Goal: Task Accomplishment & Management: Manage account settings

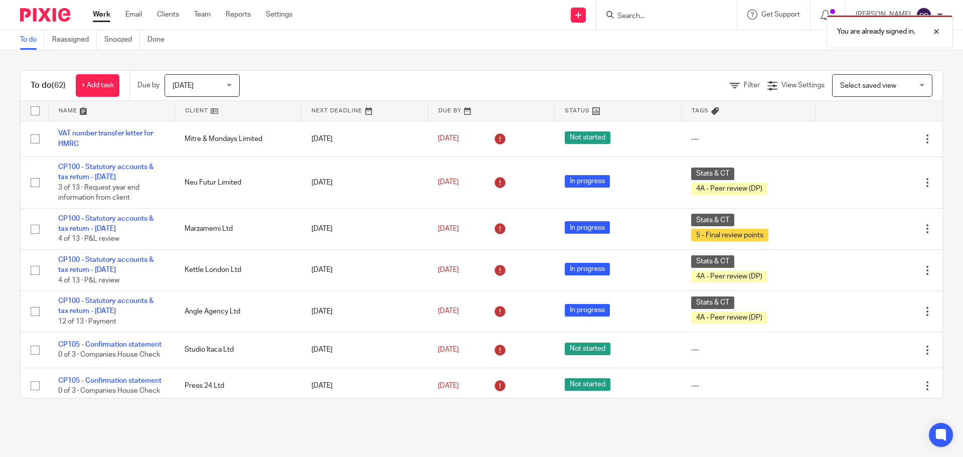
click at [682, 17] on div "You are already signed in." at bounding box center [716, 29] width 471 height 38
click at [753, 32] on div at bounding box center [928, 32] width 27 height 12
click at [696, 19] on input "Search" at bounding box center [661, 16] width 90 height 9
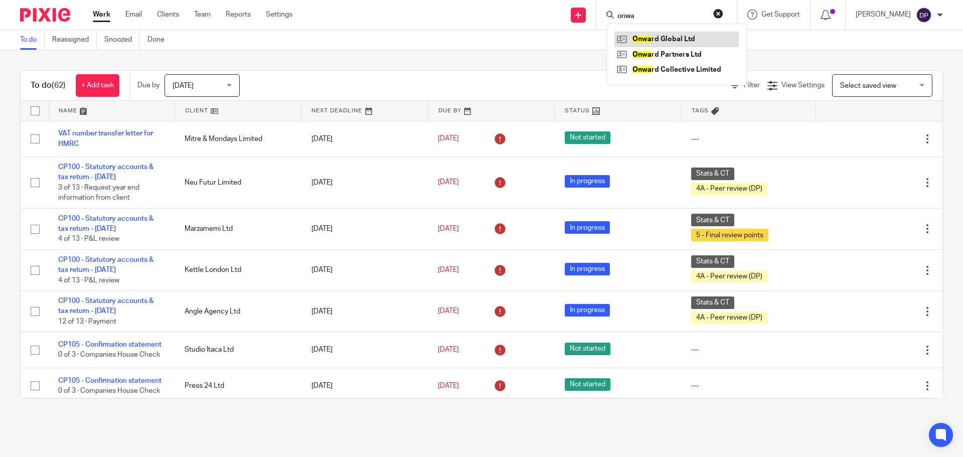
type input "onwa"
click at [684, 40] on link at bounding box center [676, 39] width 124 height 15
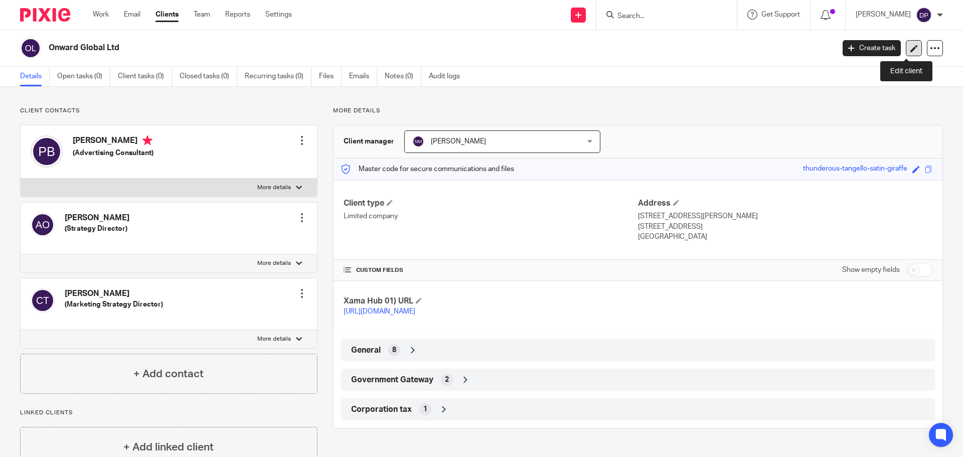
click at [910, 46] on icon at bounding box center [914, 49] width 8 height 8
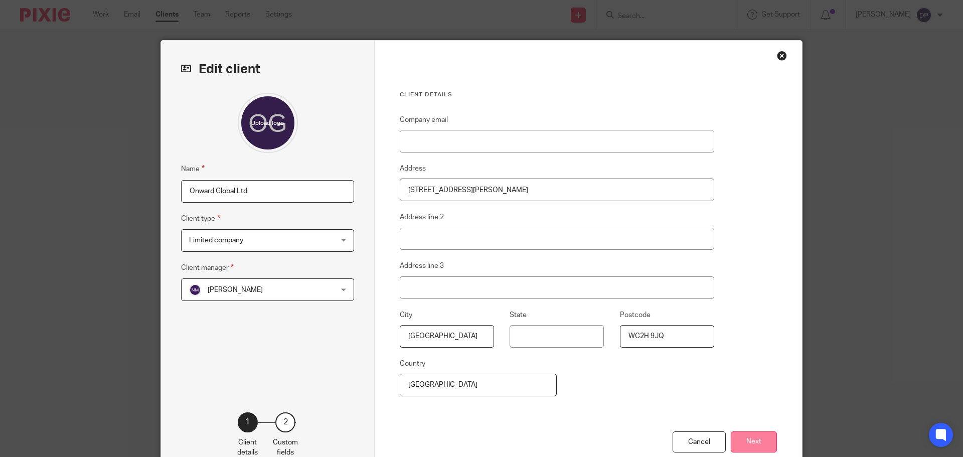
click at [745, 444] on button "Next" at bounding box center [753, 442] width 46 height 22
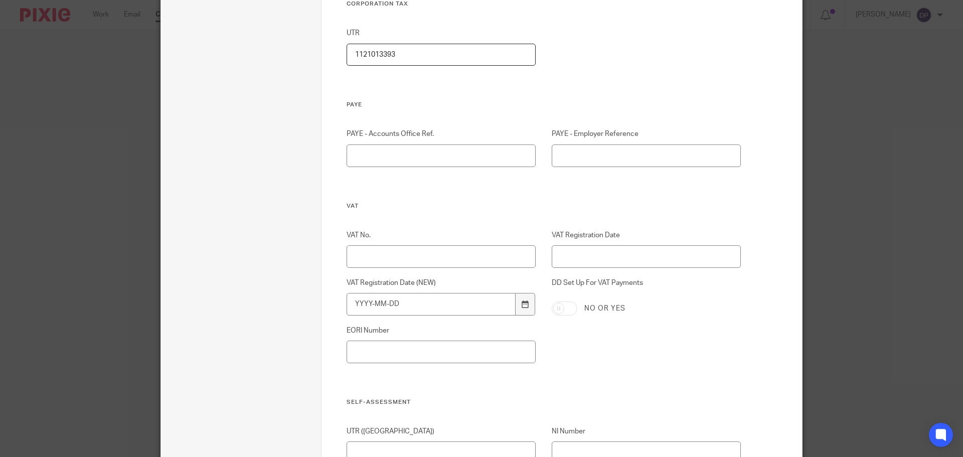
scroll to position [702, 0]
paste input "497455142"
type input "497455142"
click at [381, 300] on input "VAT Registration Date (NEW)" at bounding box center [430, 301] width 169 height 23
type input "2025-07-01"
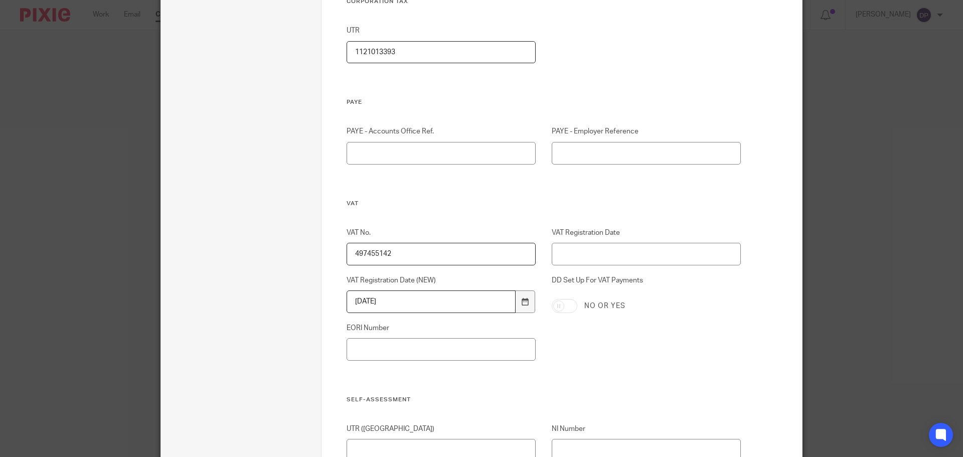
click at [567, 308] on input "DD Set Up For VAT Payments" at bounding box center [564, 306] width 26 height 14
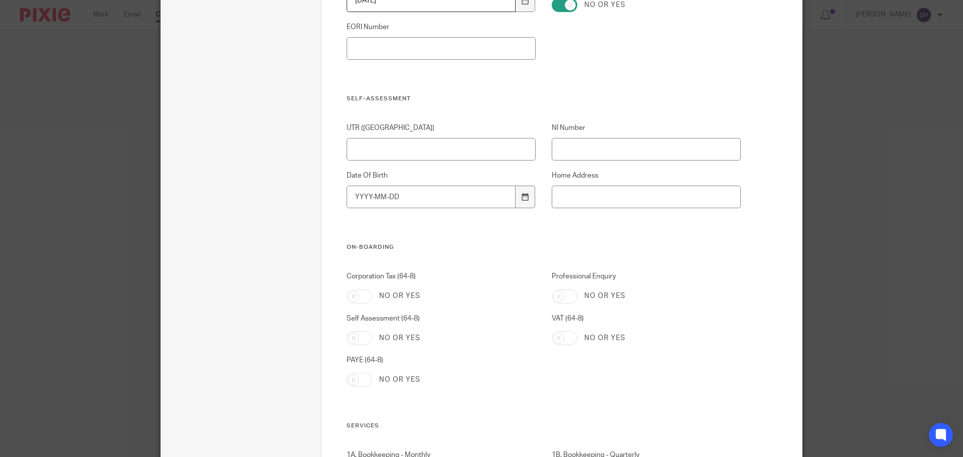
scroll to position [852, 0]
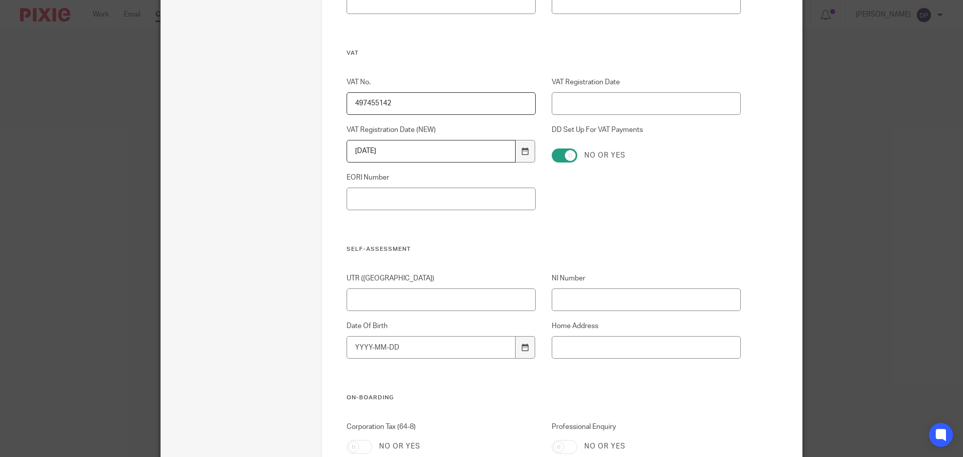
click at [570, 154] on input "DD Set Up For VAT Payments" at bounding box center [564, 155] width 26 height 14
checkbox input "false"
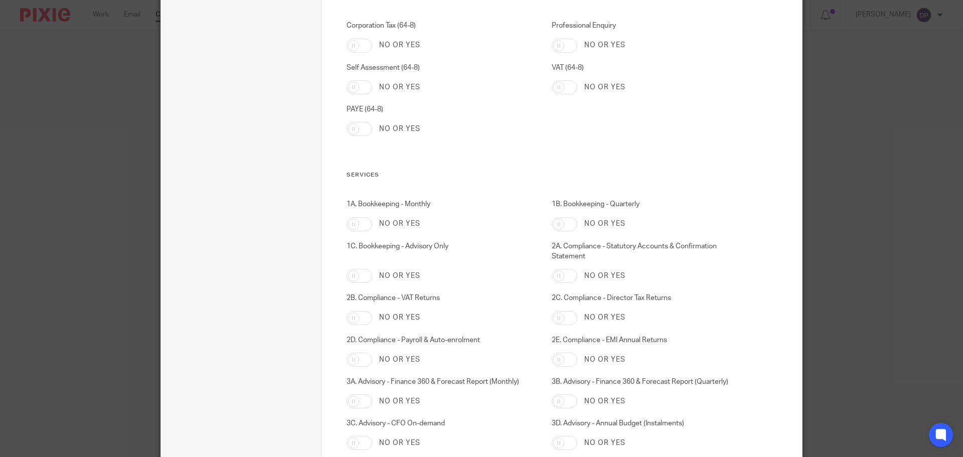
scroll to position [1504, 0]
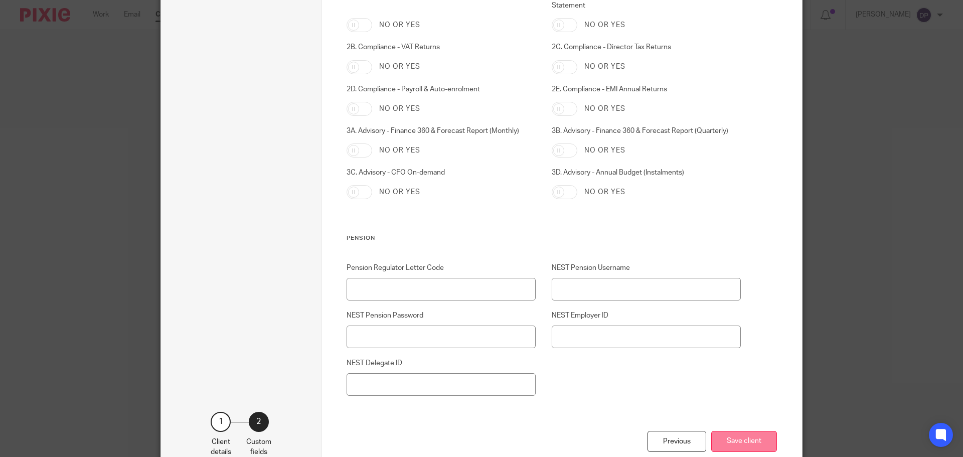
click at [743, 437] on button "Save client" at bounding box center [744, 442] width 66 height 22
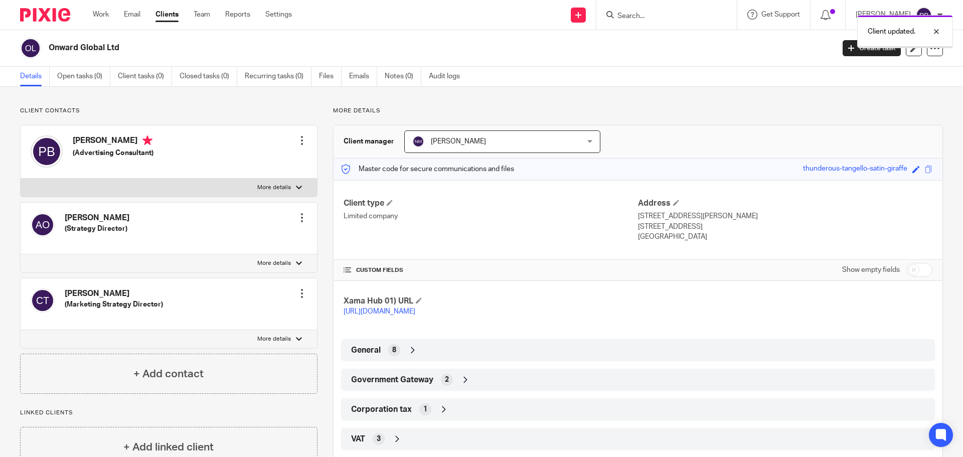
scroll to position [32, 0]
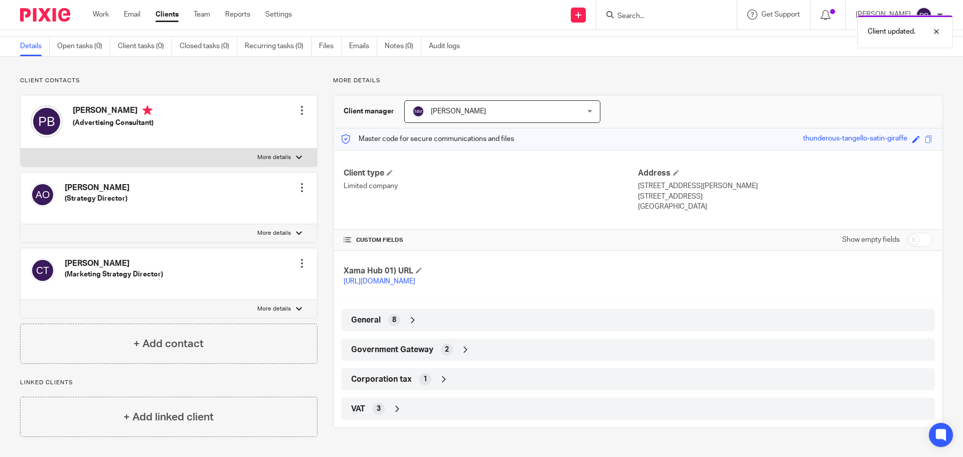
click at [441, 355] on div "2" at bounding box center [447, 349] width 12 height 12
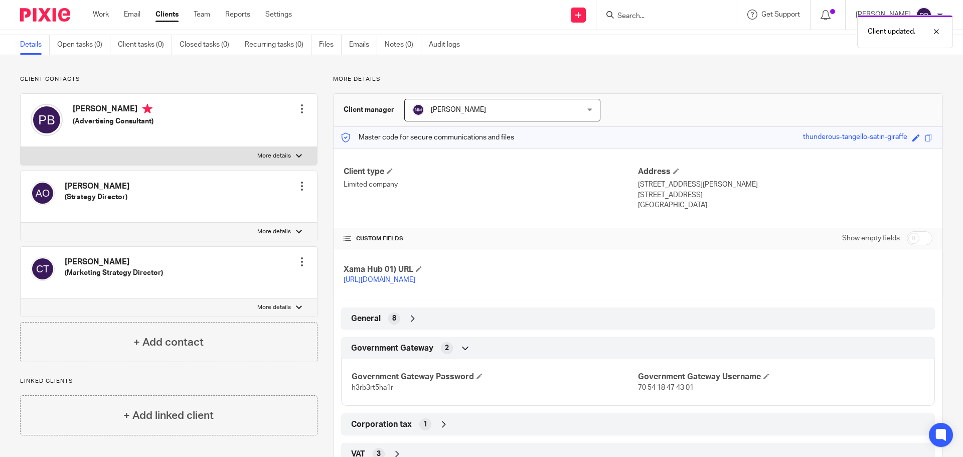
click at [655, 391] on span "70 54 18 47 43 01" at bounding box center [666, 387] width 56 height 7
copy p "70 54 18 47 43 01"
click at [263, 40] on link "Recurring tasks (0)" at bounding box center [278, 45] width 67 height 20
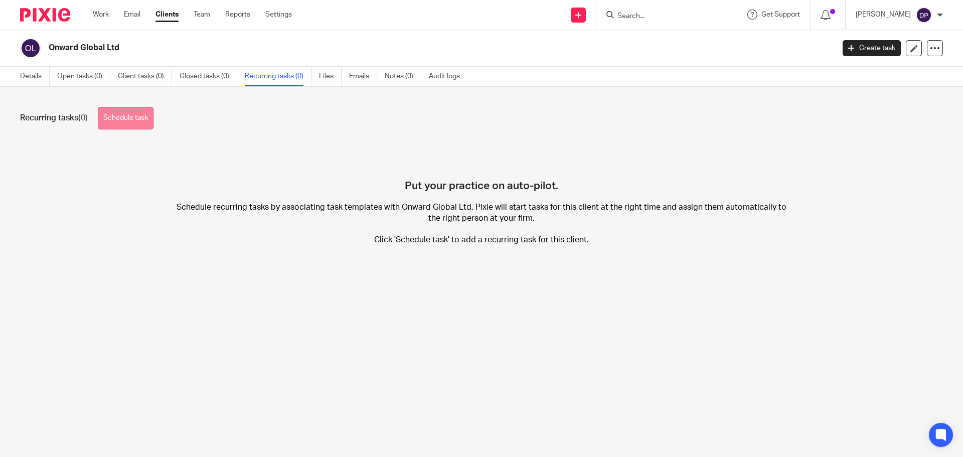
click at [134, 116] on link "Schedule task" at bounding box center [126, 118] width 56 height 23
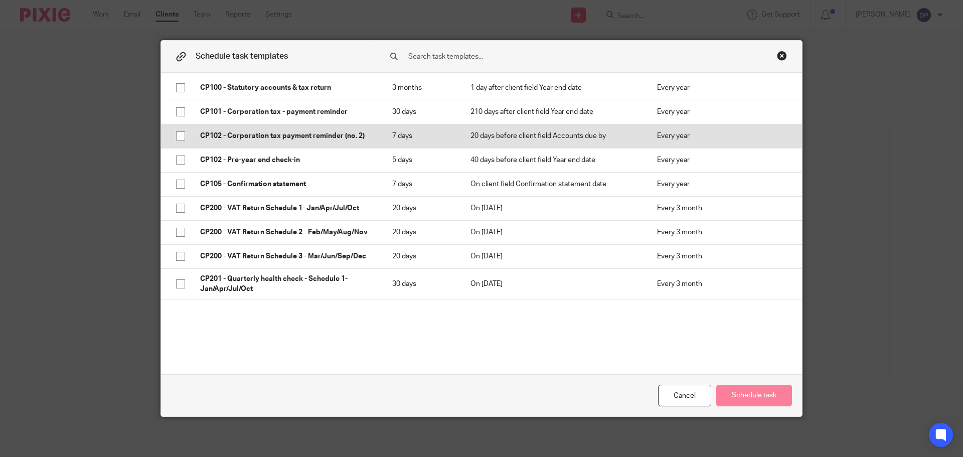
scroll to position [351, 0]
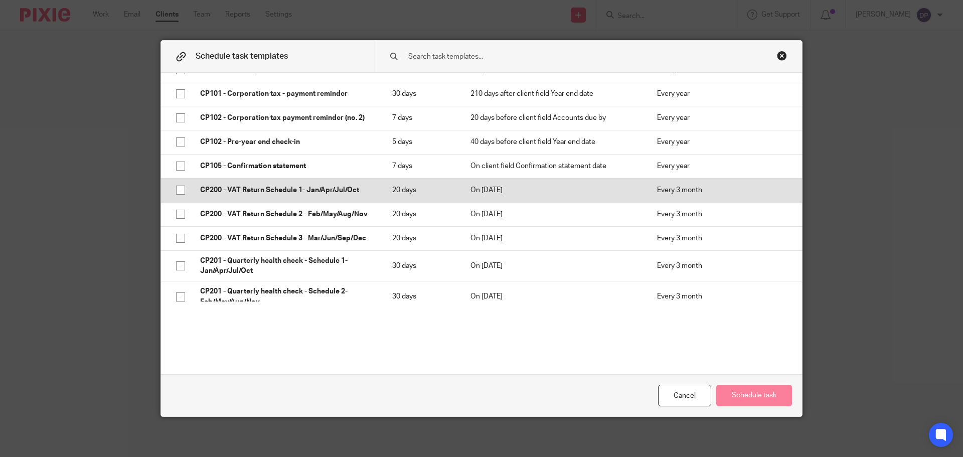
click at [177, 188] on input "checkbox" at bounding box center [180, 189] width 19 height 19
checkbox input "true"
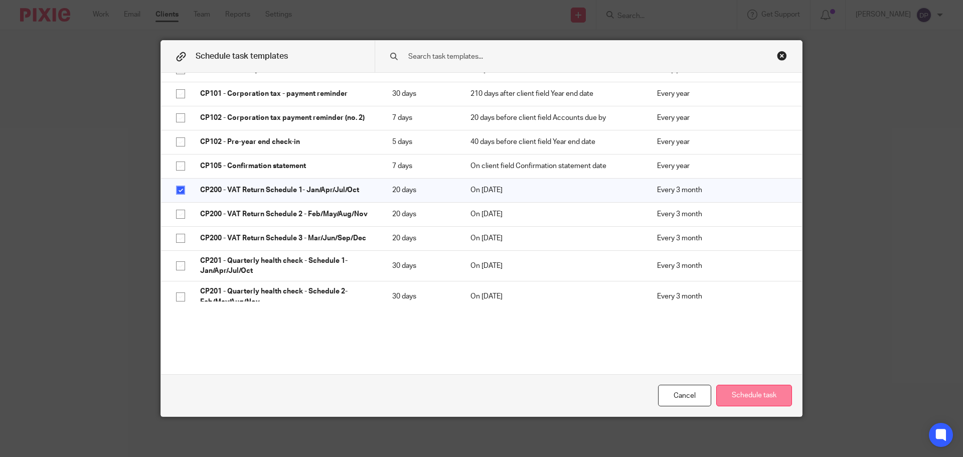
click at [750, 392] on button "Schedule task" at bounding box center [754, 395] width 76 height 22
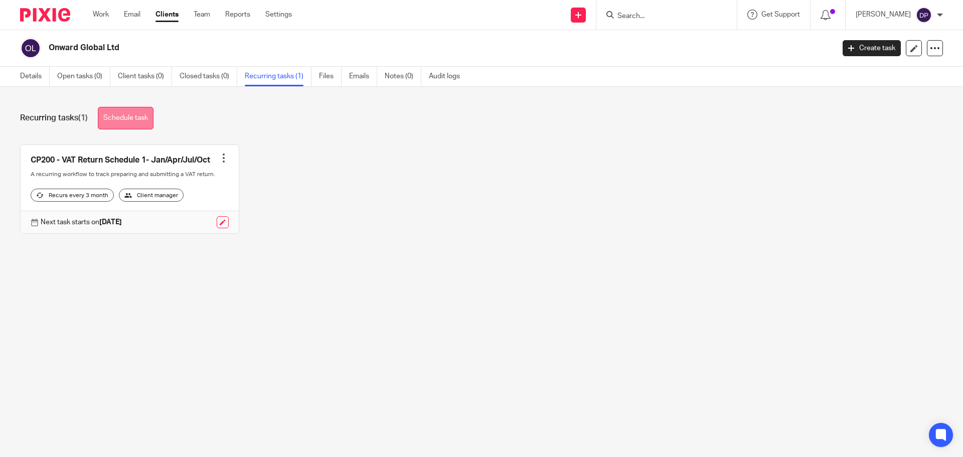
click at [114, 118] on link "Schedule task" at bounding box center [126, 118] width 56 height 23
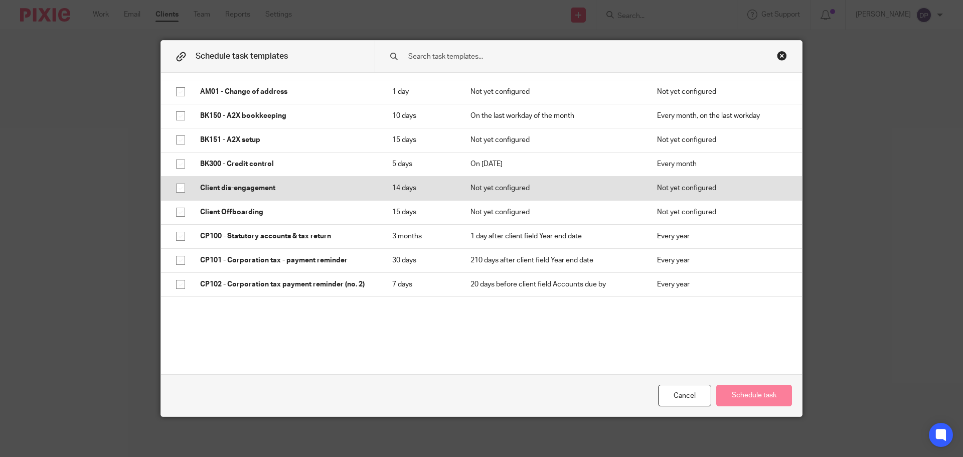
scroll to position [201, 0]
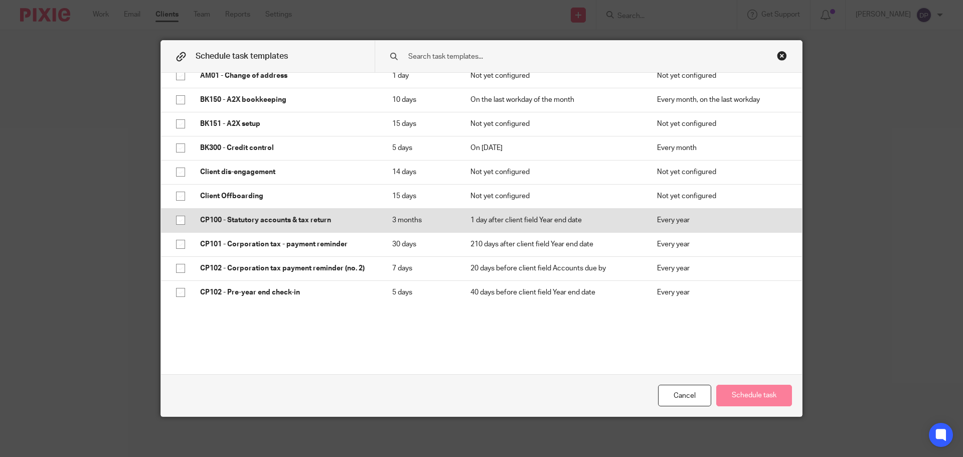
click at [179, 220] on input "checkbox" at bounding box center [180, 220] width 19 height 19
checkbox input "true"
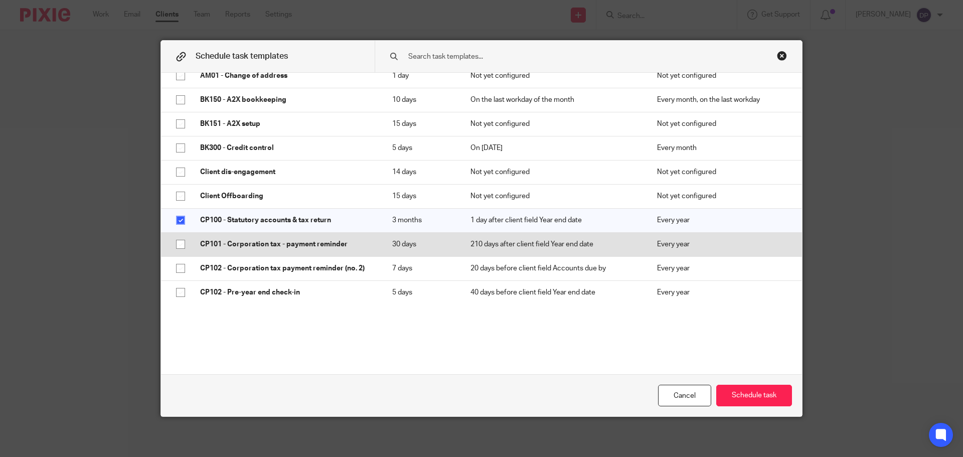
click at [178, 242] on input "checkbox" at bounding box center [180, 244] width 19 height 19
checkbox input "true"
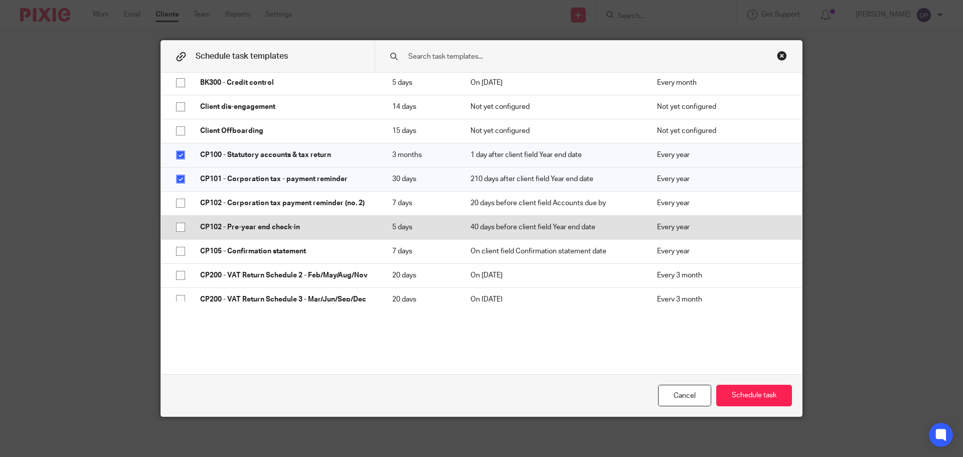
scroll to position [301, 0]
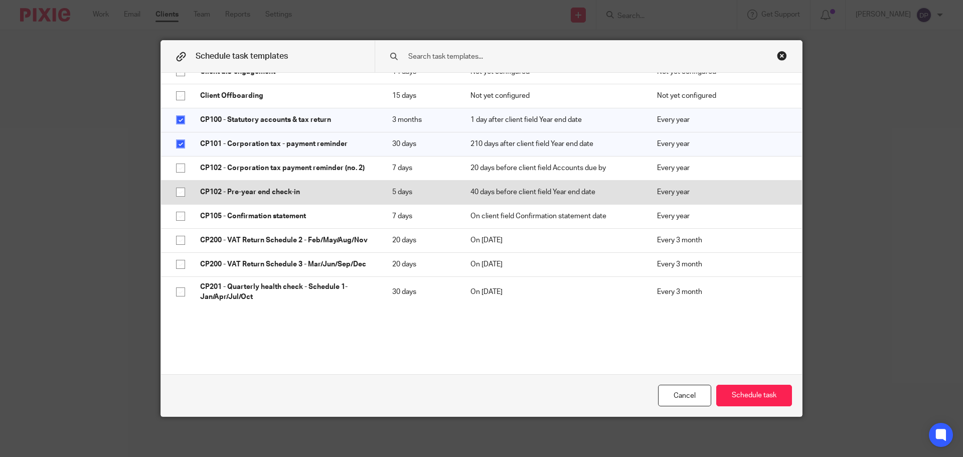
click at [176, 193] on input "checkbox" at bounding box center [180, 191] width 19 height 19
checkbox input "true"
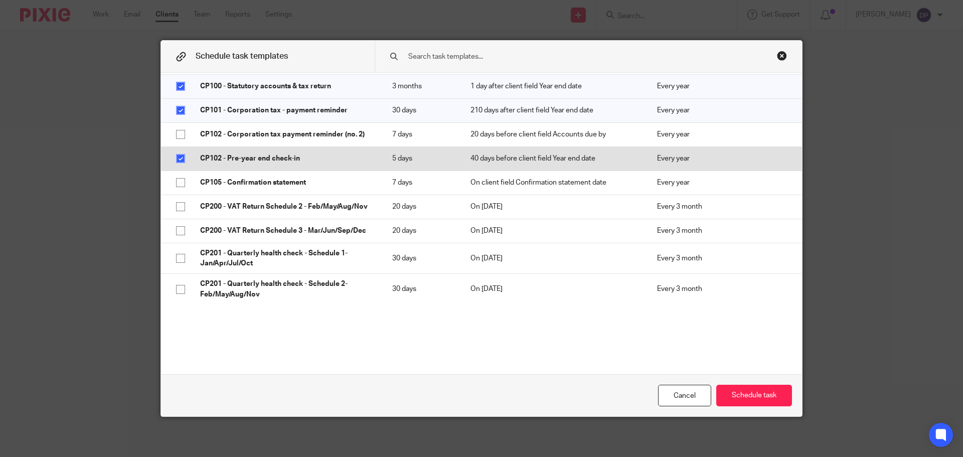
scroll to position [351, 0]
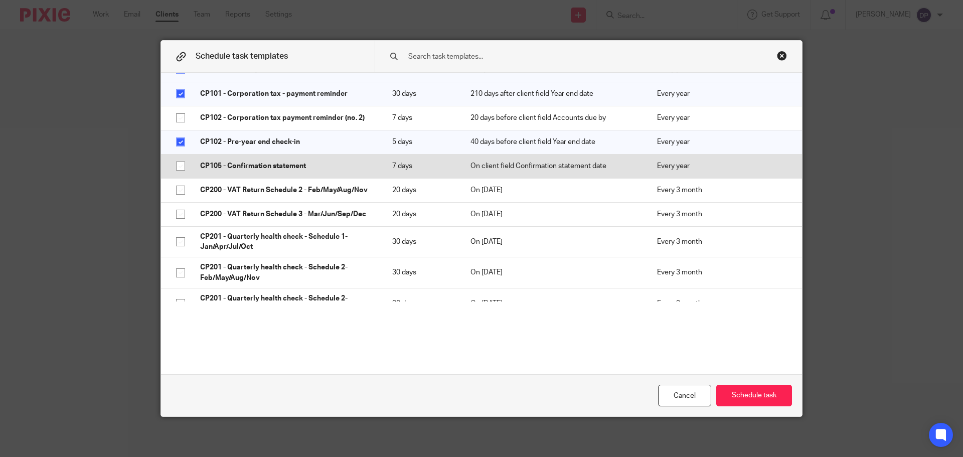
click at [179, 165] on input "checkbox" at bounding box center [180, 165] width 19 height 19
checkbox input "true"
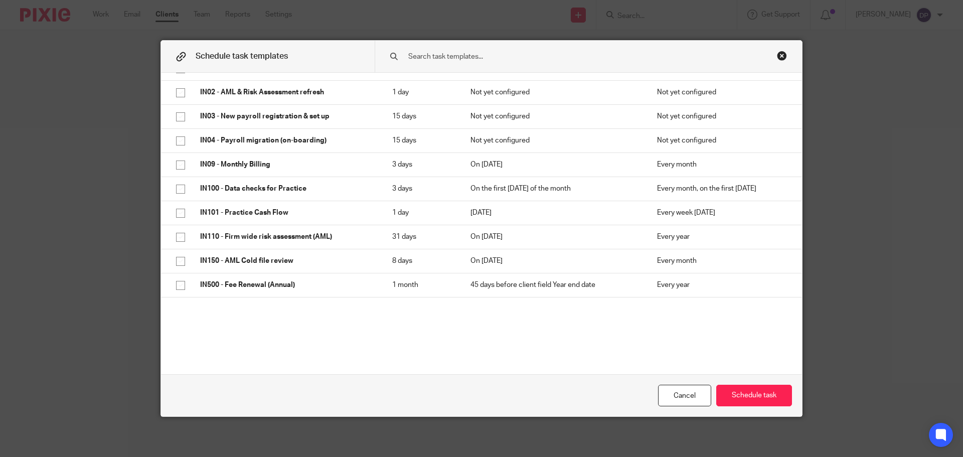
scroll to position [852, 0]
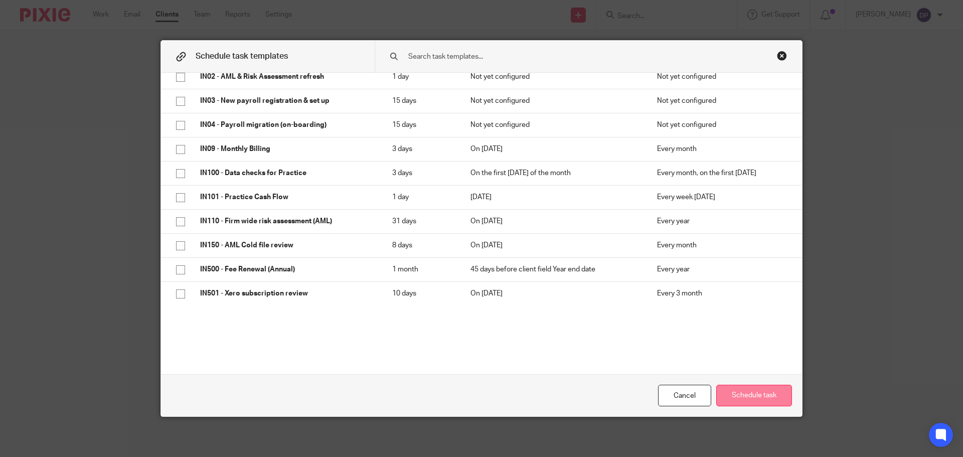
click at [738, 395] on button "Schedule task" at bounding box center [754, 395] width 76 height 22
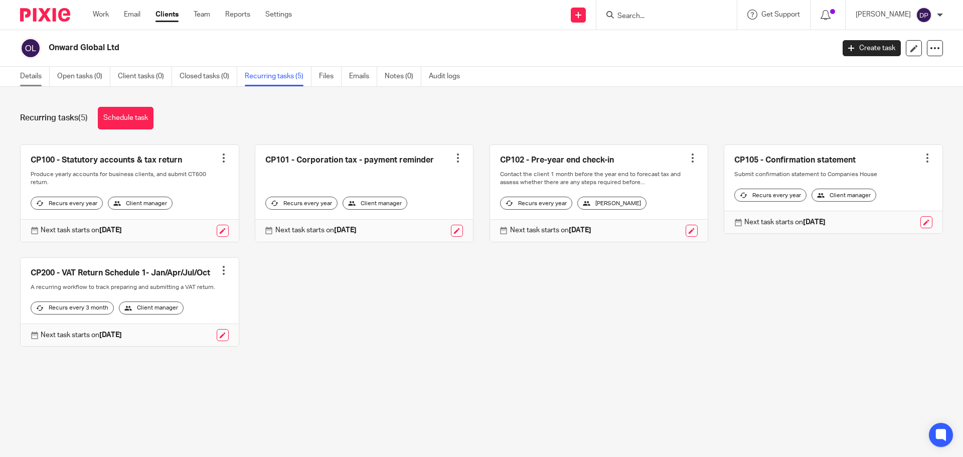
click at [24, 78] on link "Details" at bounding box center [35, 77] width 30 height 20
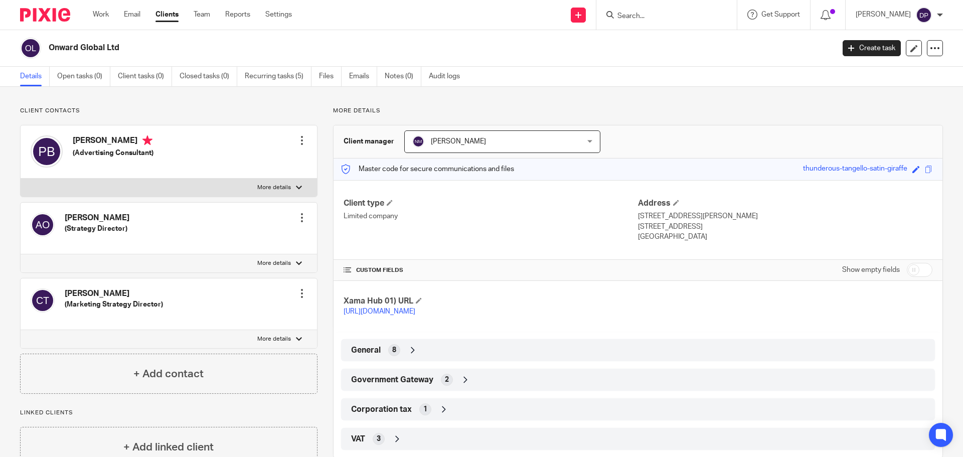
click at [469, 358] on div "General 8" at bounding box center [637, 349] width 579 height 17
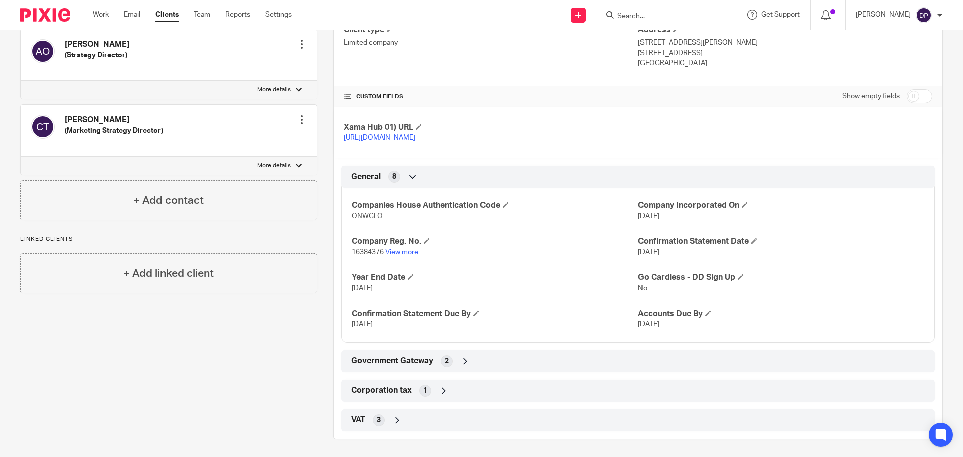
scroll to position [186, 0]
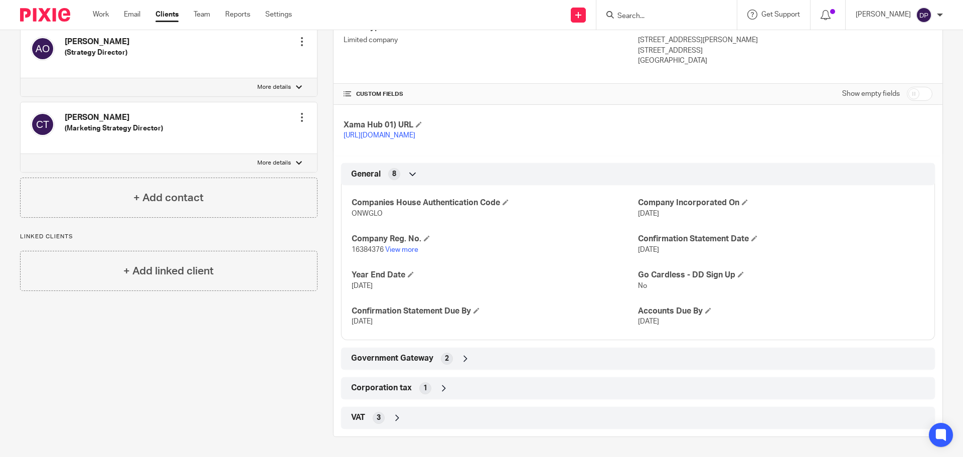
click at [427, 361] on span "Government Gateway" at bounding box center [392, 358] width 82 height 11
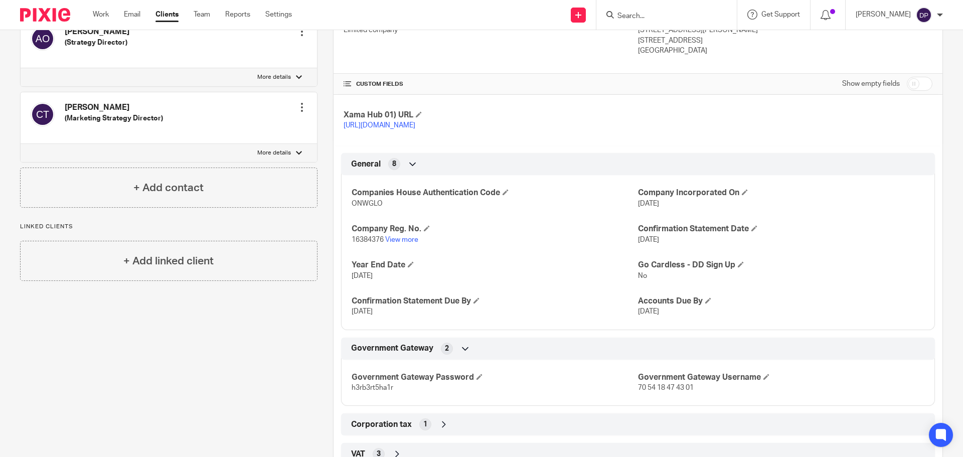
click at [646, 393] on p "70 54 18 47 43 01" at bounding box center [781, 387] width 286 height 10
click at [648, 391] on span "70 54 18 47 43 01" at bounding box center [666, 387] width 56 height 7
click at [649, 391] on span "70 54 18 47 43 01" at bounding box center [666, 387] width 56 height 7
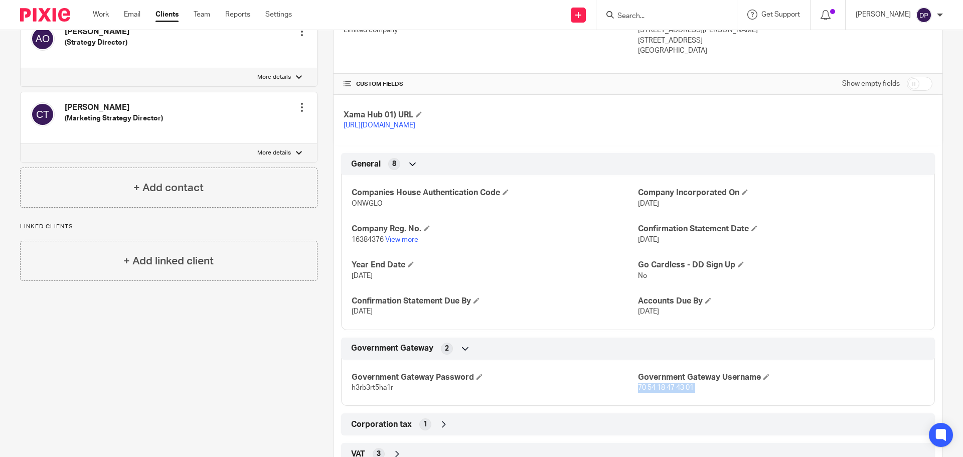
click at [652, 391] on span "70 54 18 47 43 01" at bounding box center [666, 387] width 56 height 7
click at [651, 391] on span "70 54 18 47 43 01" at bounding box center [666, 387] width 56 height 7
copy p "70 54 18 47 43 01"
